Goal: Information Seeking & Learning: Check status

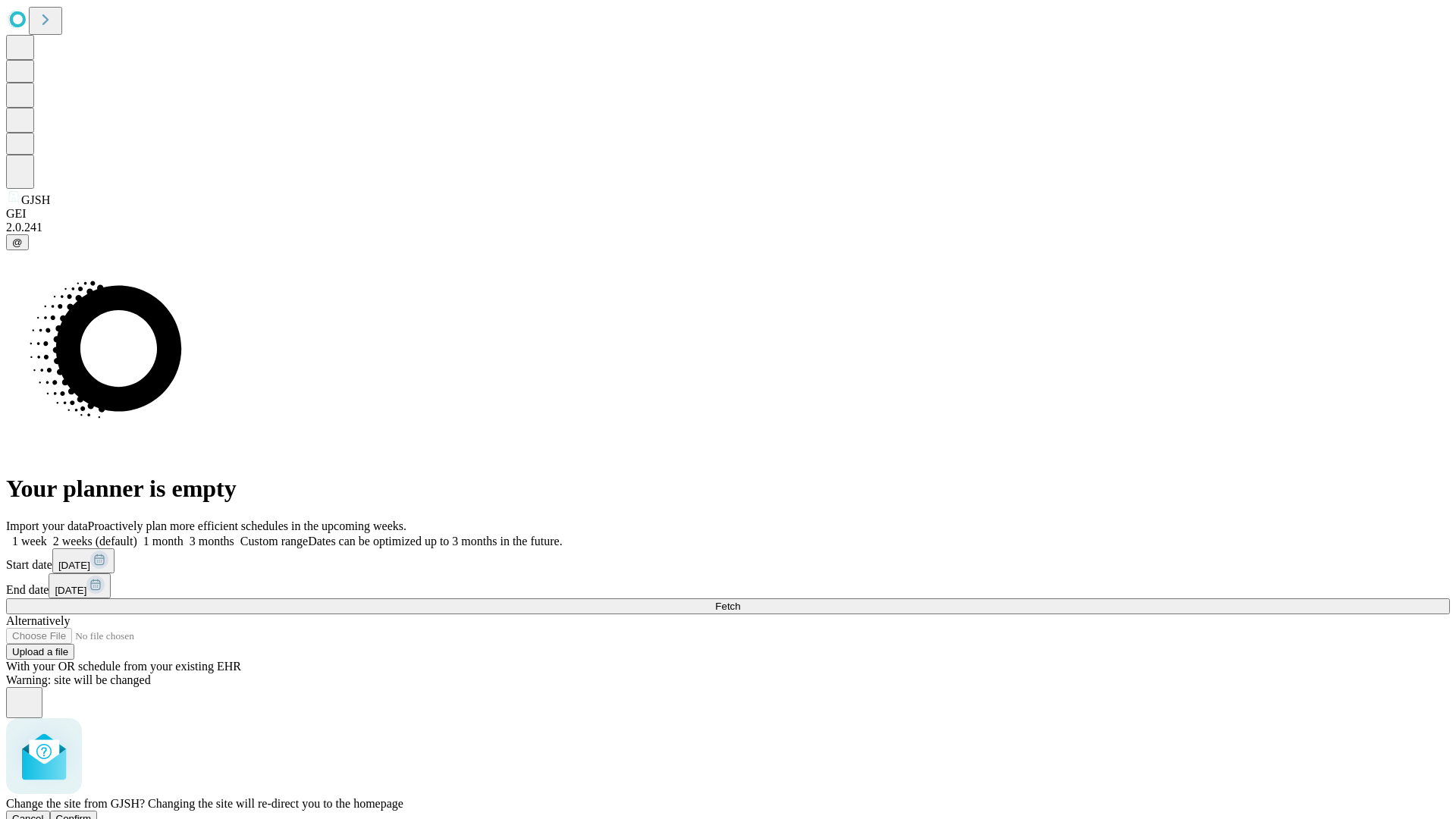
click at [92, 813] on span "Confirm" at bounding box center [74, 818] width 35 height 11
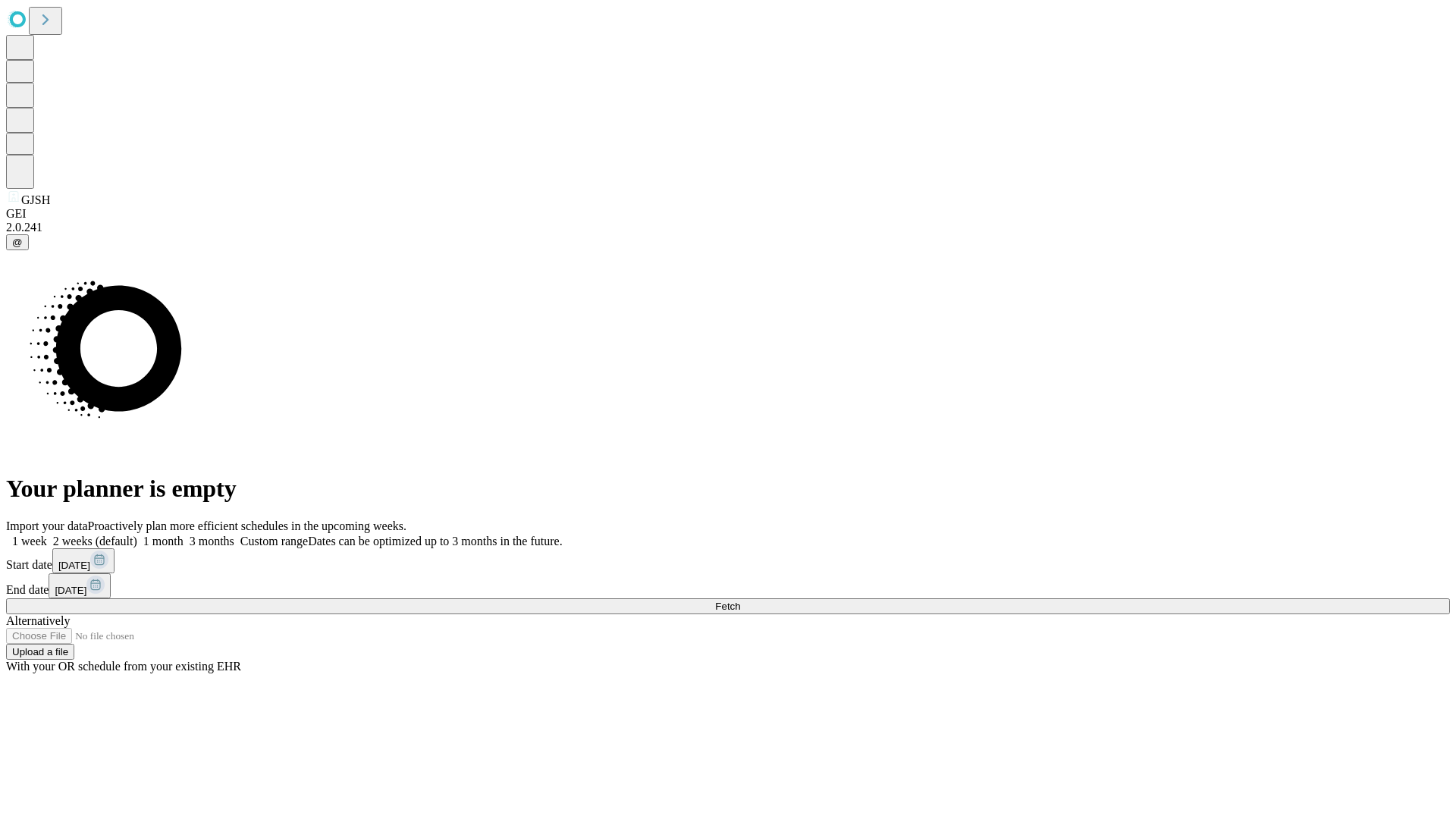
click at [138, 535] on label "2 weeks (default)" at bounding box center [92, 541] width 90 height 13
click at [740, 601] on span "Fetch" at bounding box center [727, 606] width 25 height 11
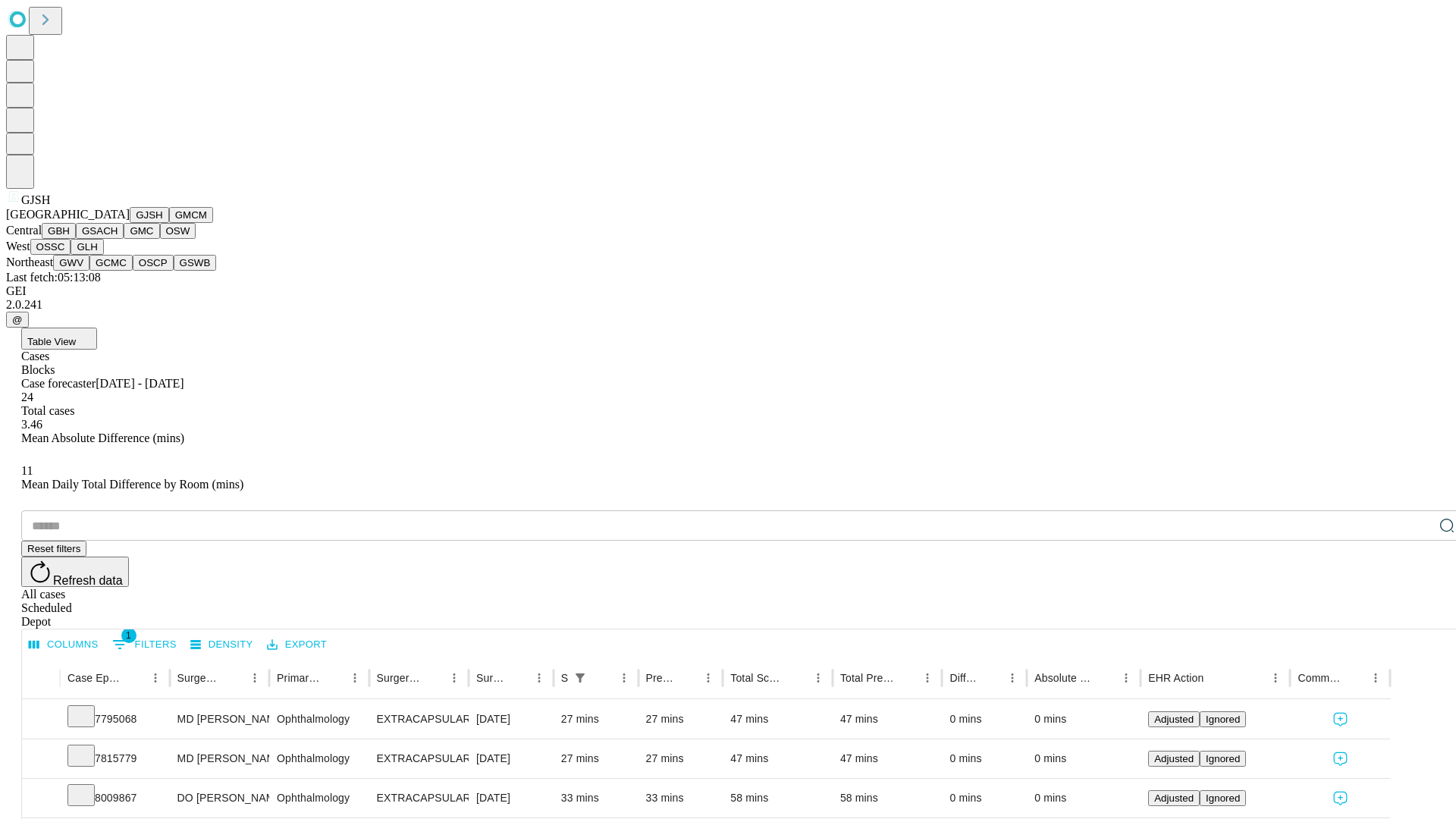
click at [169, 223] on button "GMCM" at bounding box center [191, 215] width 44 height 16
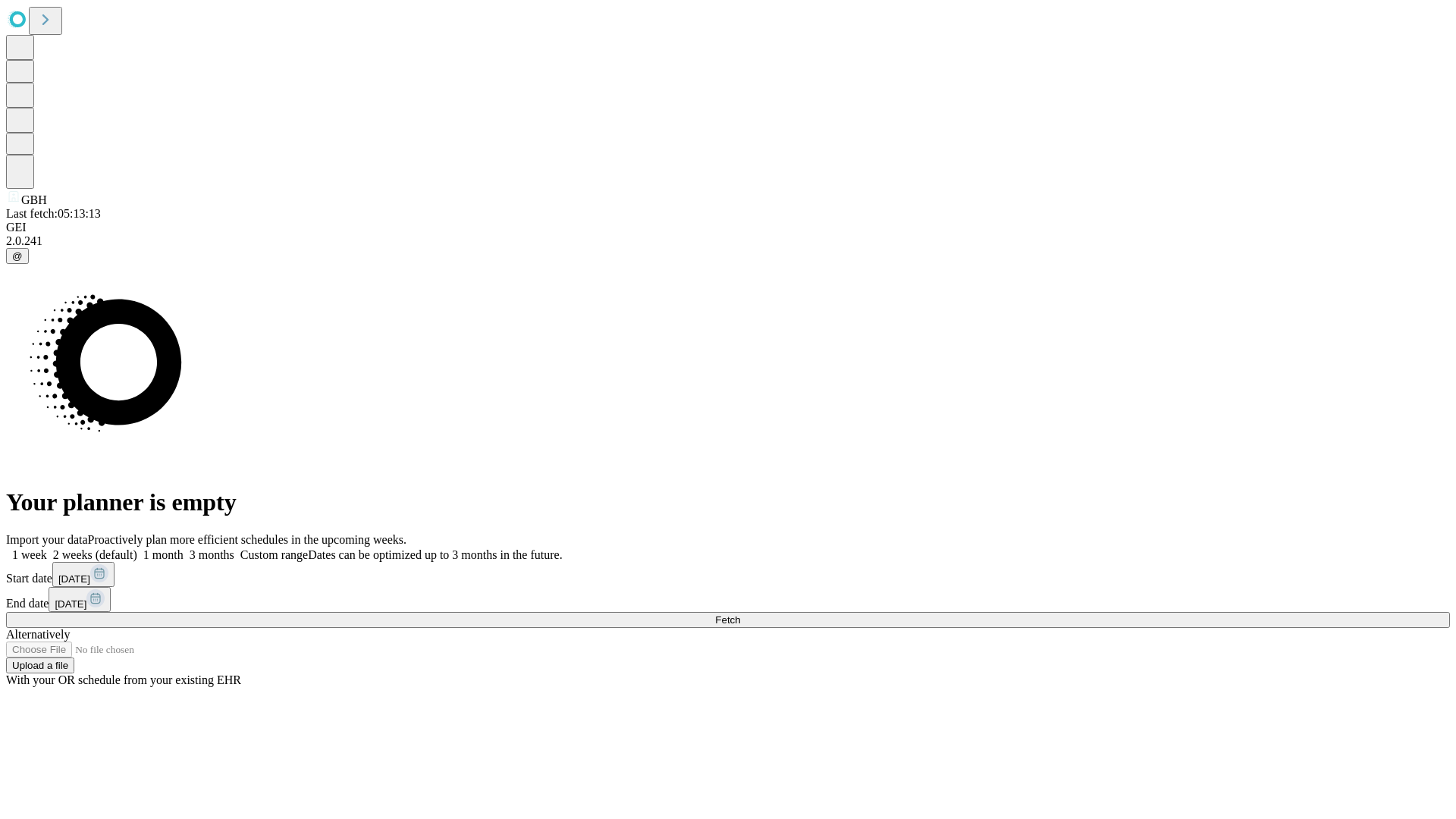
click at [138, 548] on label "2 weeks (default)" at bounding box center [92, 554] width 90 height 13
click at [740, 614] on span "Fetch" at bounding box center [727, 620] width 25 height 11
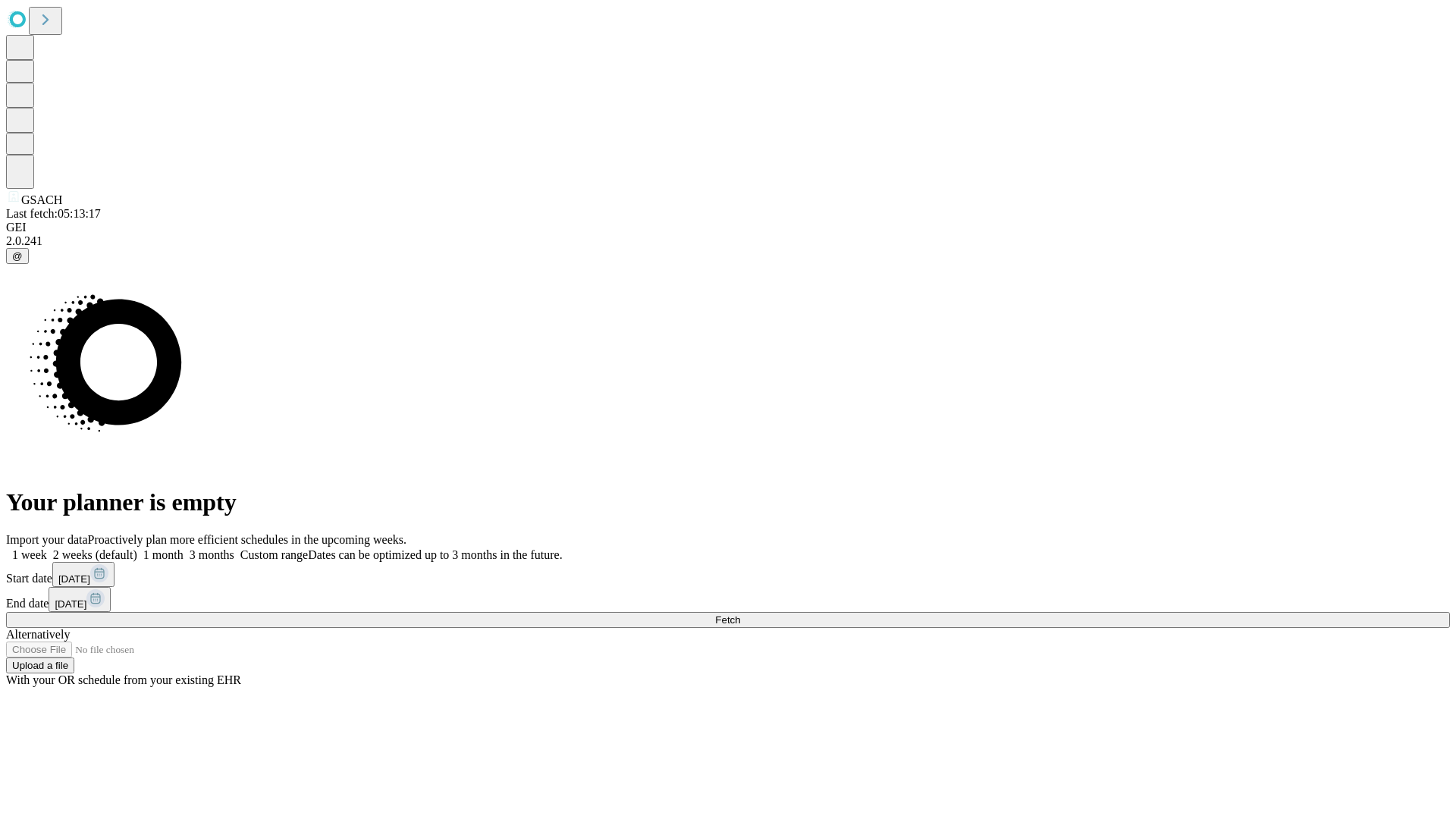
click at [138, 548] on label "2 weeks (default)" at bounding box center [92, 554] width 90 height 13
click at [740, 614] on span "Fetch" at bounding box center [727, 620] width 25 height 11
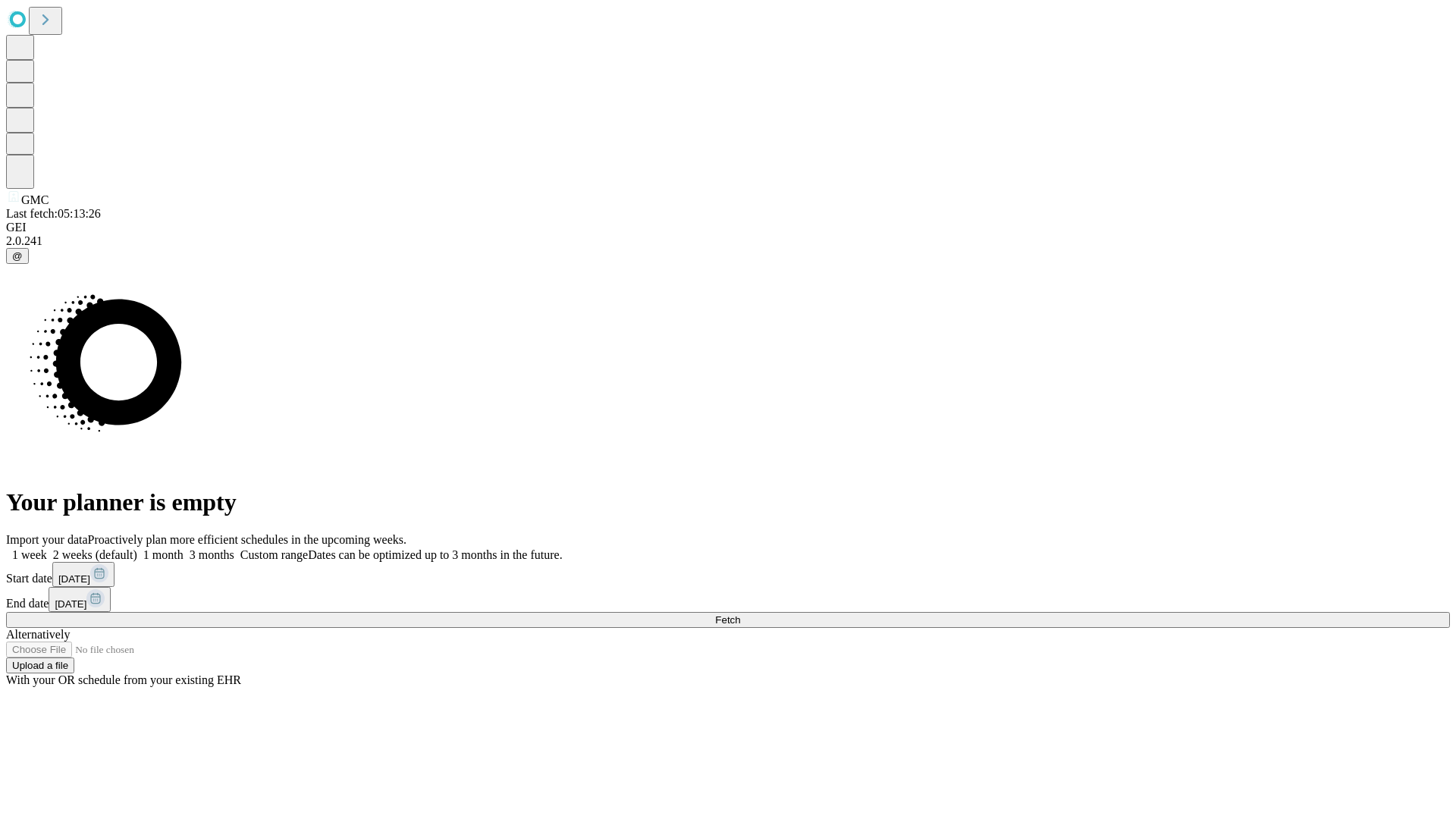
click at [138, 548] on label "2 weeks (default)" at bounding box center [92, 554] width 90 height 13
click at [740, 614] on span "Fetch" at bounding box center [727, 620] width 25 height 11
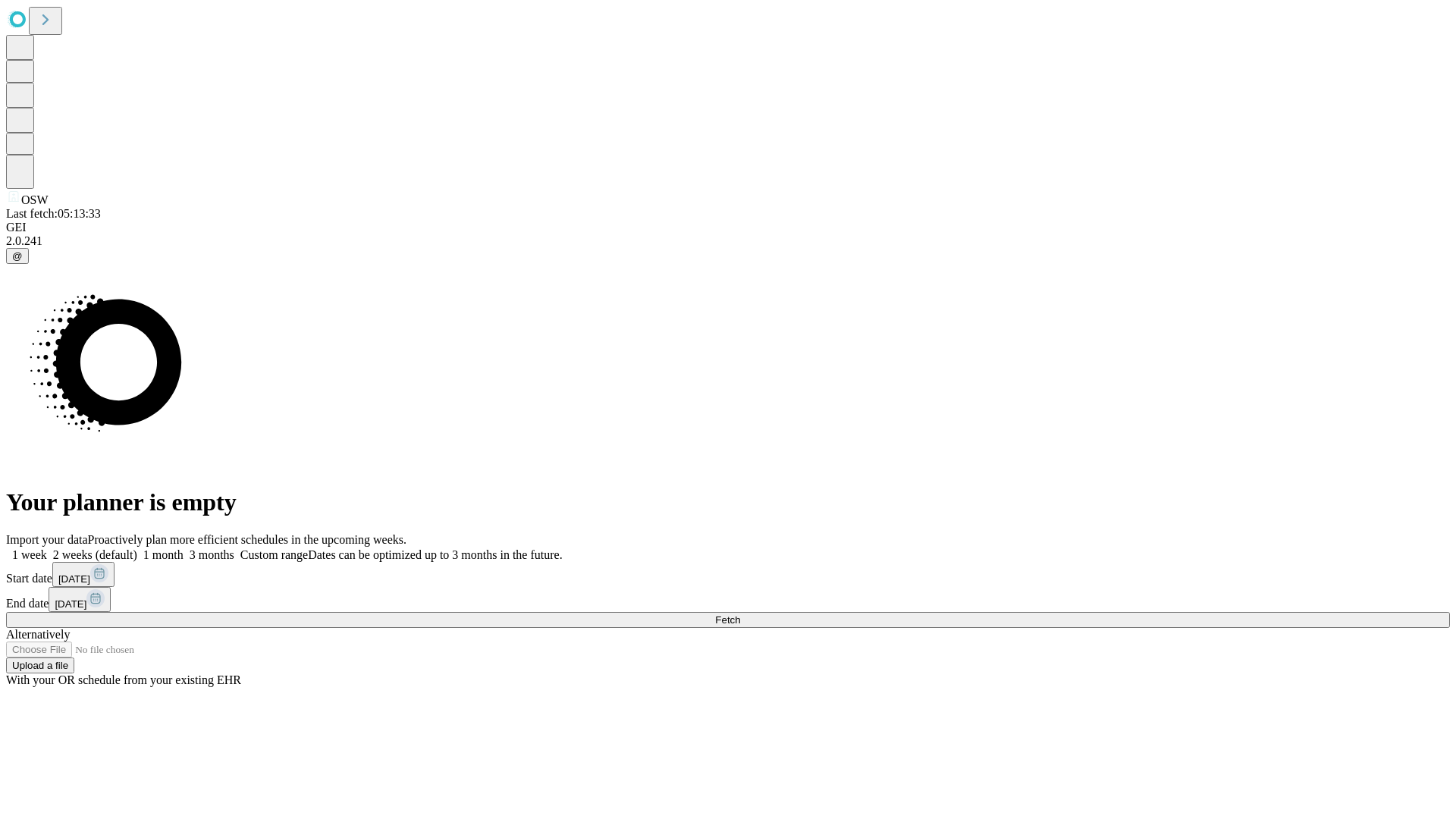
click at [138, 548] on label "2 weeks (default)" at bounding box center [92, 554] width 90 height 13
click at [740, 614] on span "Fetch" at bounding box center [727, 620] width 25 height 11
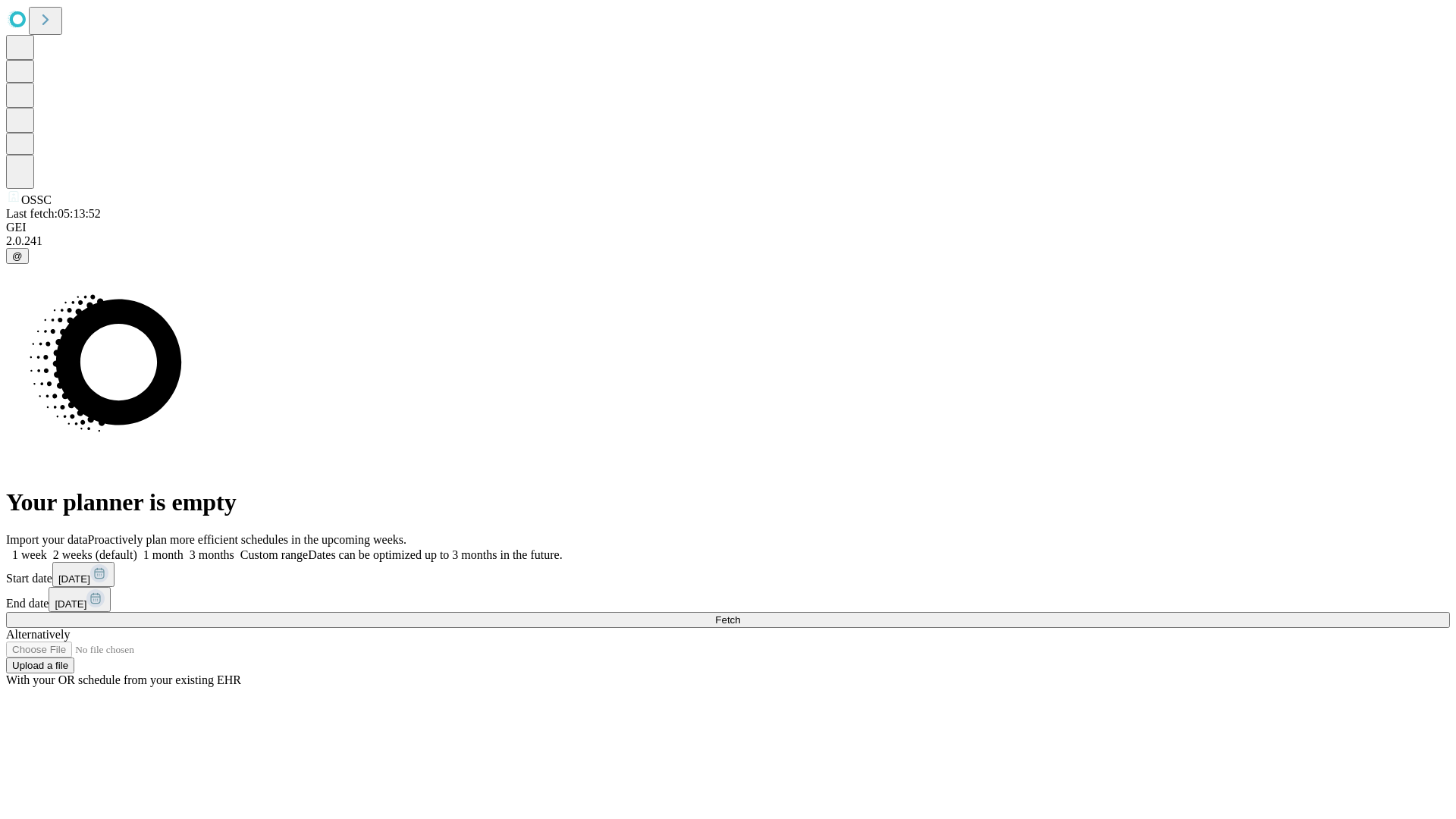
click at [740, 614] on span "Fetch" at bounding box center [727, 620] width 25 height 11
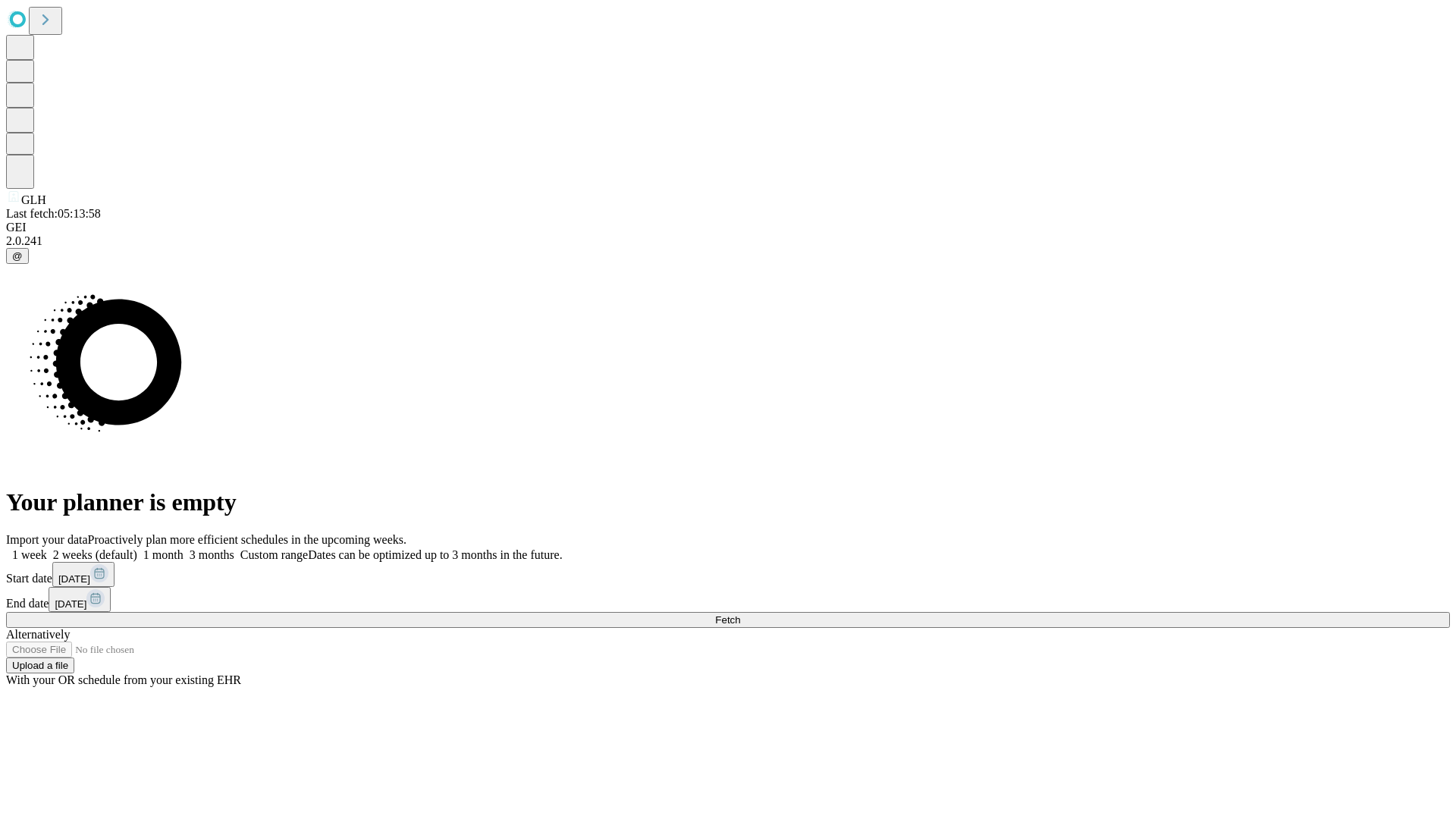
click at [138, 548] on label "2 weeks (default)" at bounding box center [92, 554] width 90 height 13
click at [740, 614] on span "Fetch" at bounding box center [727, 620] width 25 height 11
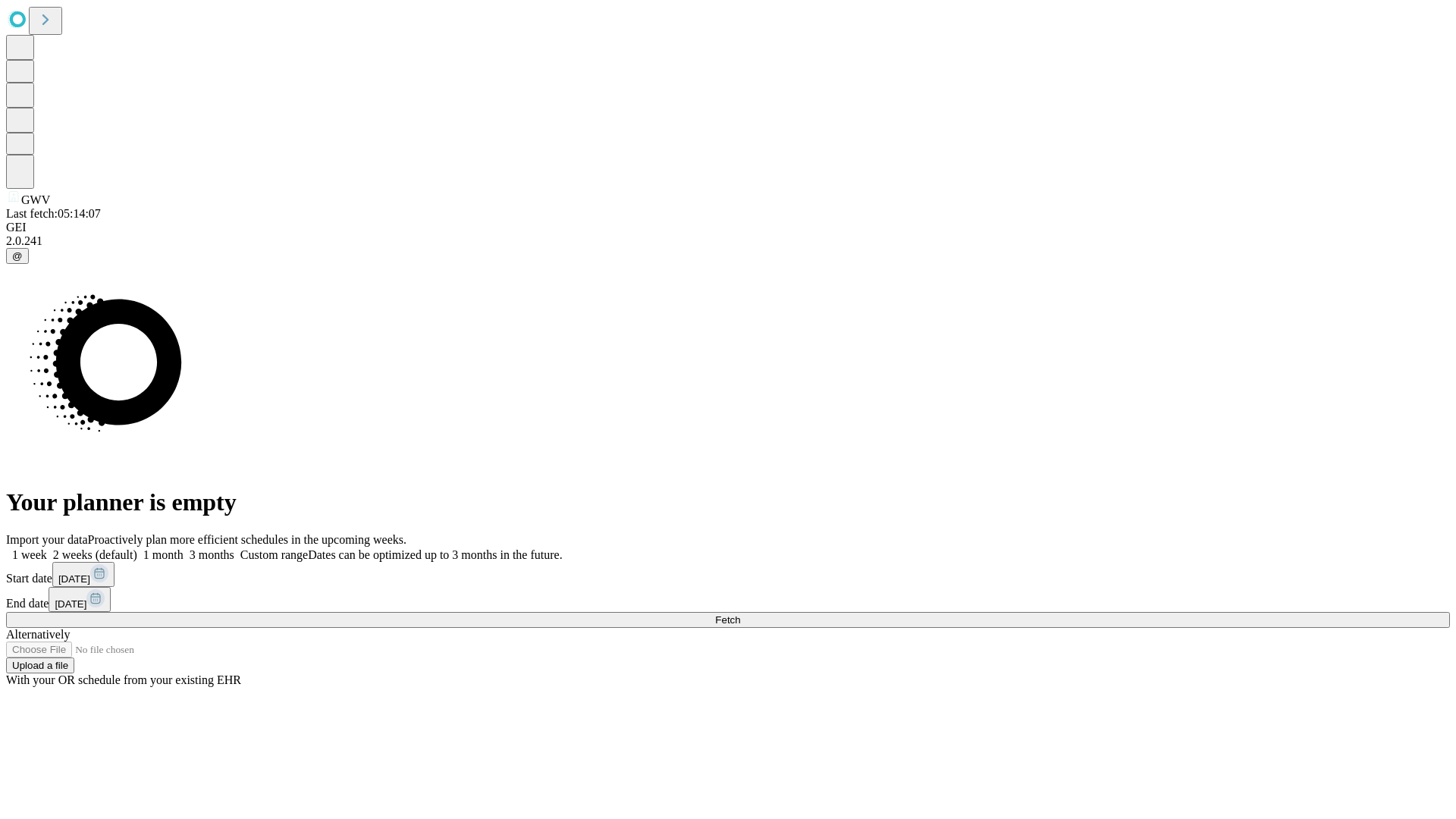
click at [138, 548] on label "2 weeks (default)" at bounding box center [92, 554] width 90 height 13
click at [740, 614] on span "Fetch" at bounding box center [727, 620] width 25 height 11
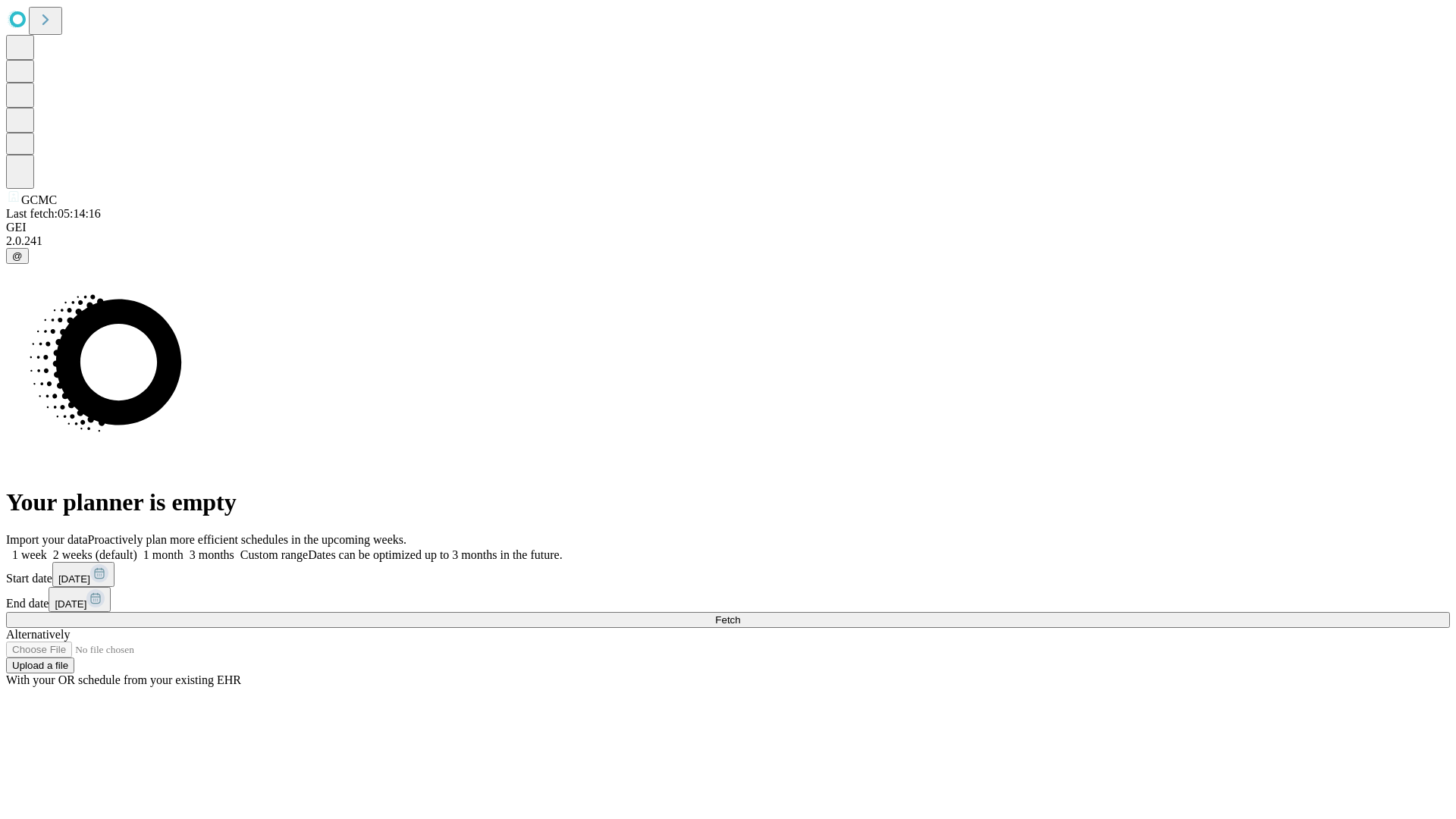
click at [138, 548] on label "2 weeks (default)" at bounding box center [92, 554] width 90 height 13
click at [740, 614] on span "Fetch" at bounding box center [727, 620] width 25 height 11
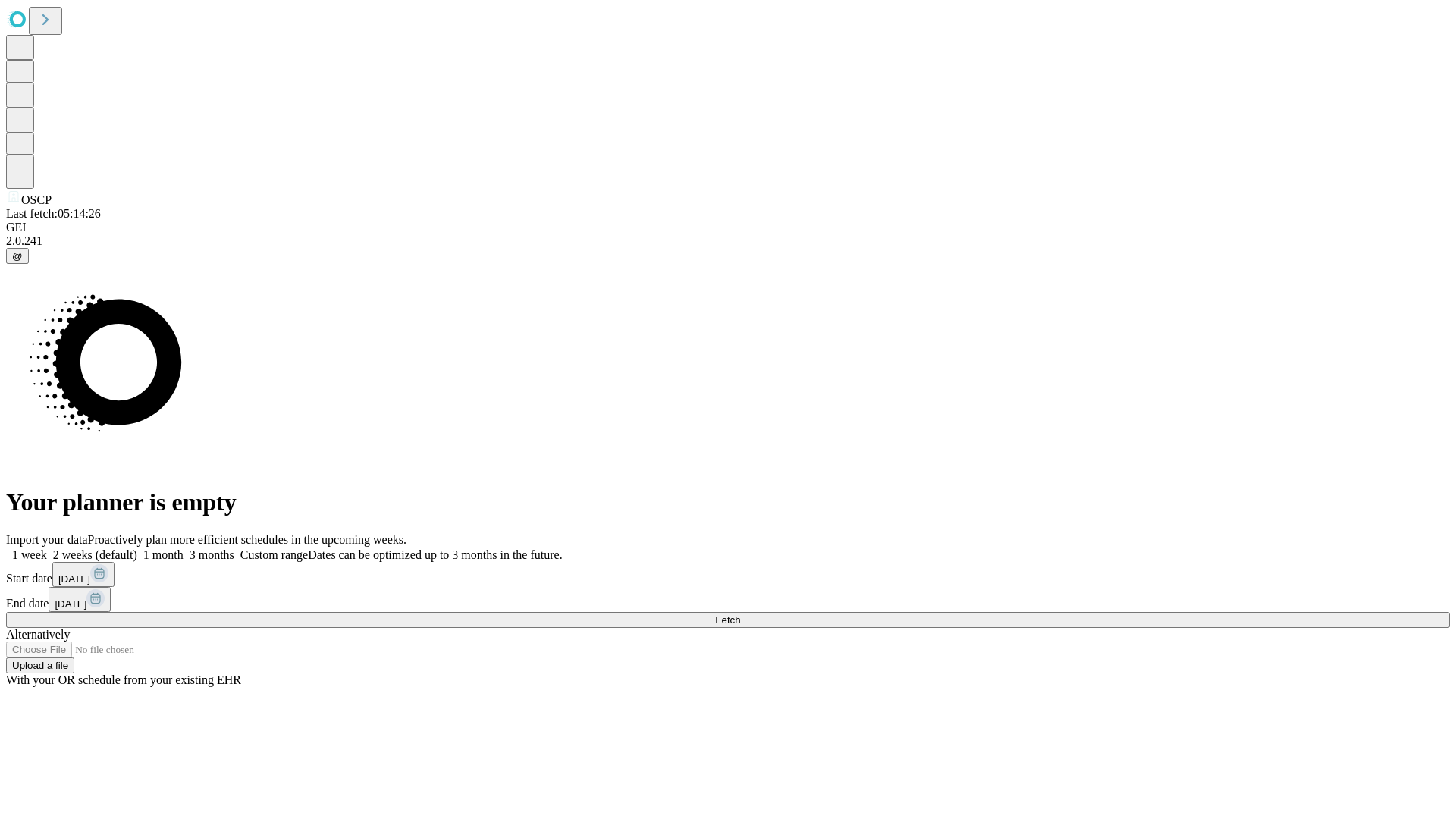
click at [138, 548] on label "2 weeks (default)" at bounding box center [92, 554] width 90 height 13
click at [740, 614] on span "Fetch" at bounding box center [727, 620] width 25 height 11
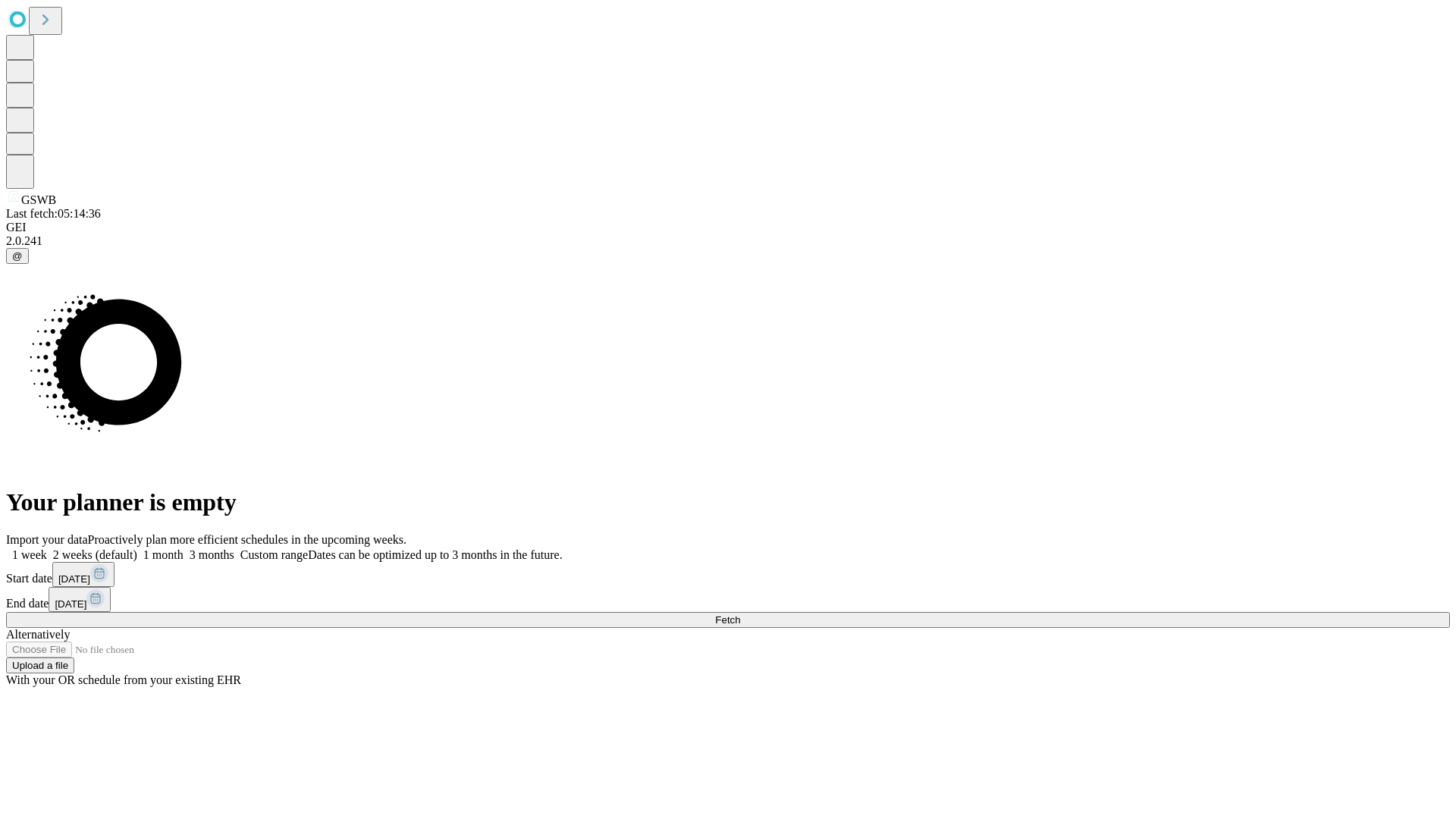
click at [138, 548] on label "2 weeks (default)" at bounding box center [92, 554] width 90 height 13
click at [740, 614] on span "Fetch" at bounding box center [727, 620] width 25 height 11
